Goal: Navigation & Orientation: Understand site structure

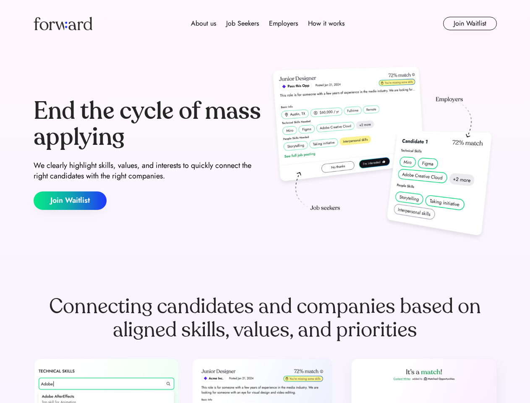
click at [265, 202] on div "End the cycle of mass applying We clearly highlight skills, values, and interes…" at bounding box center [265, 154] width 463 height 181
click at [265, 24] on div "About us Job Seekers Employers How it works" at bounding box center [267, 23] width 331 height 10
click at [63, 24] on img at bounding box center [63, 23] width 59 height 13
click at [268, 24] on div "About us Job Seekers Employers How it works" at bounding box center [267, 23] width 331 height 10
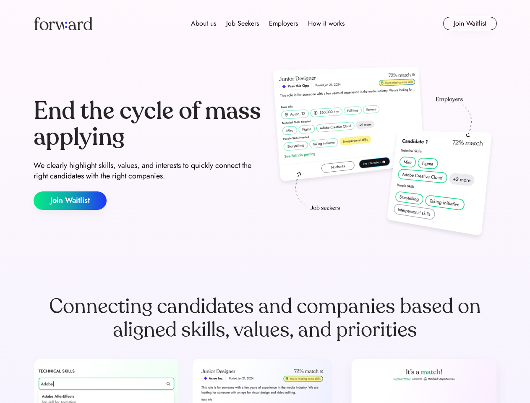
click at [204, 24] on div "About us" at bounding box center [203, 23] width 25 height 10
click at [243, 24] on div "Job Seekers" at bounding box center [242, 23] width 33 height 10
click at [283, 24] on div "Employers" at bounding box center [283, 23] width 29 height 10
click at [326, 24] on div "How it works" at bounding box center [326, 23] width 37 height 10
click at [470, 24] on button "Join Waitlist" at bounding box center [470, 23] width 54 height 13
